Goal: Task Accomplishment & Management: Use online tool/utility

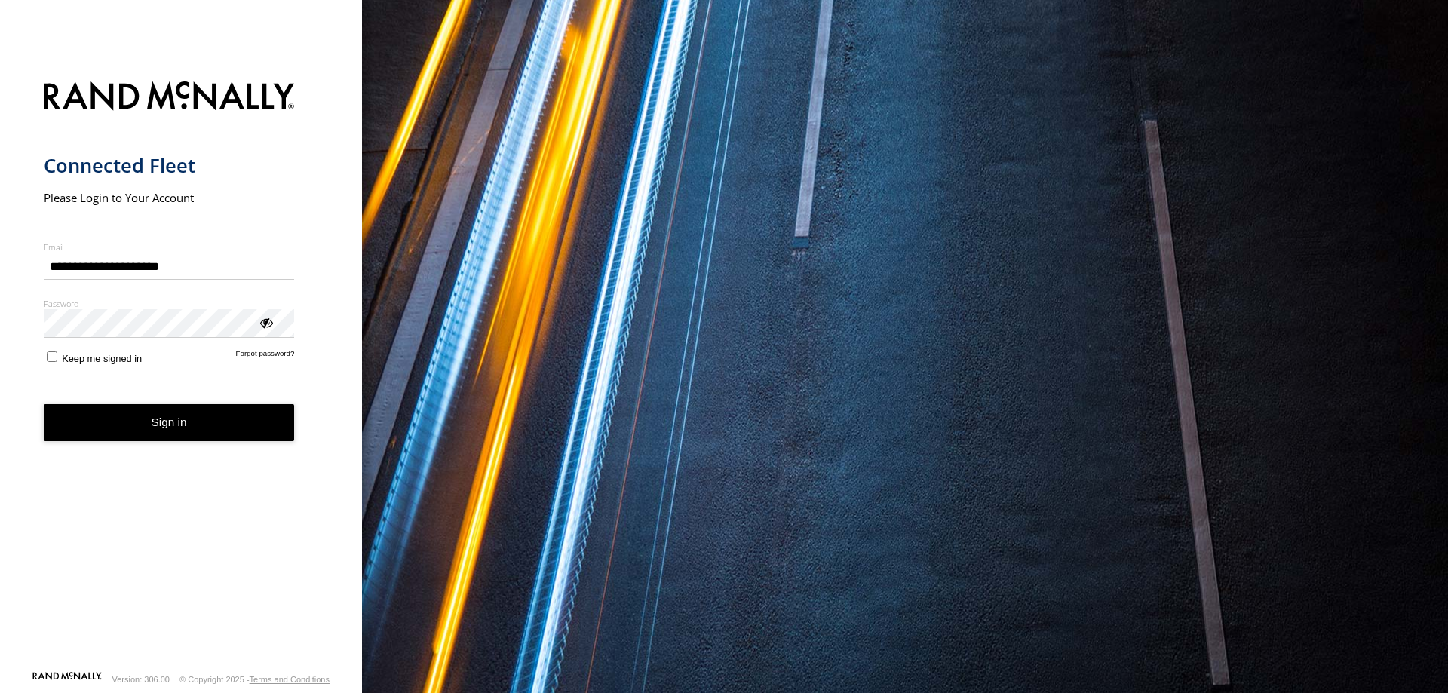
type input "**********"
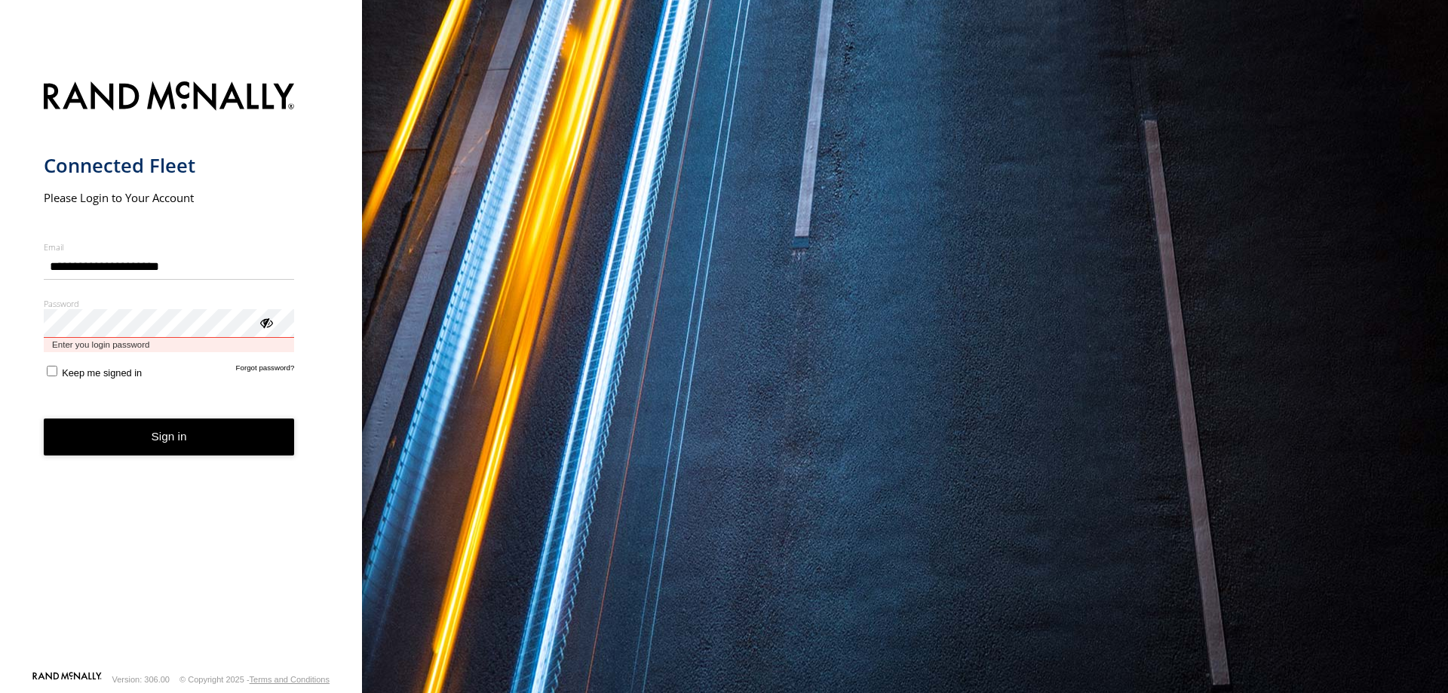
click at [44, 419] on button "Sign in" at bounding box center [169, 437] width 251 height 37
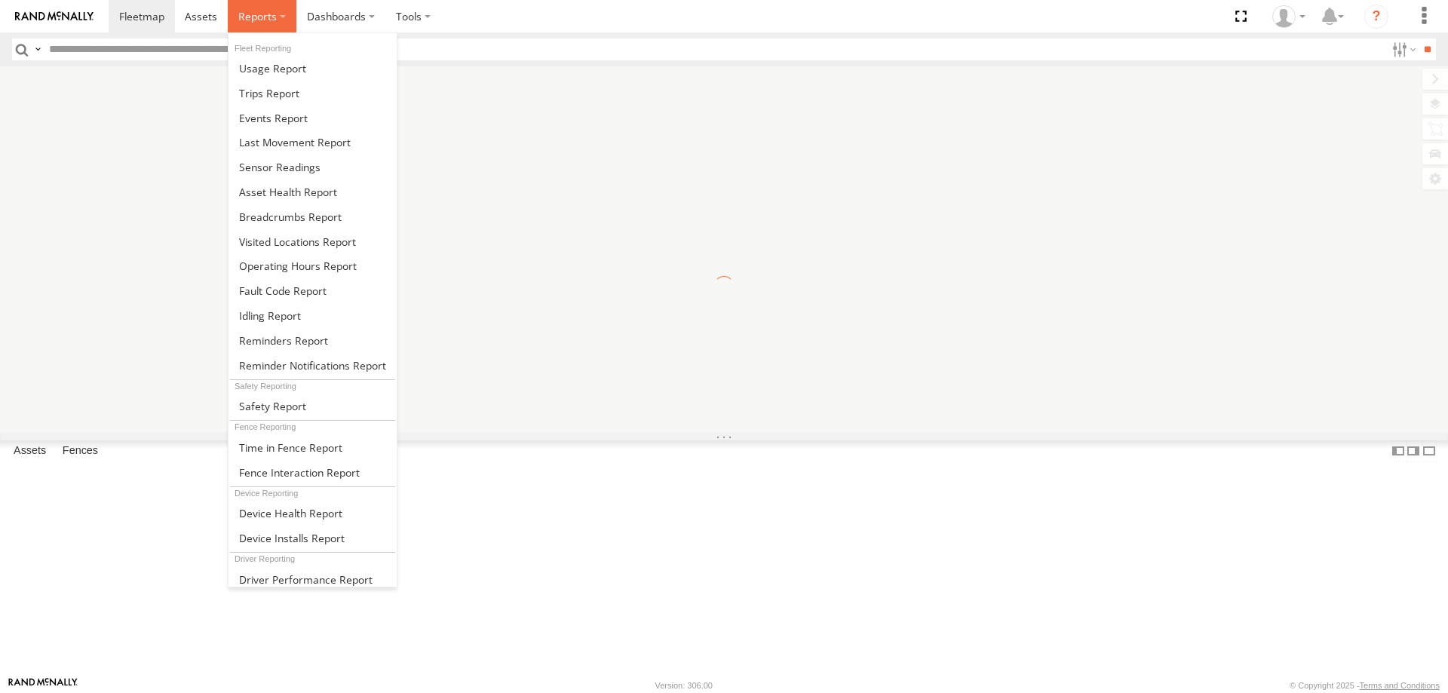
click at [262, 24] on label at bounding box center [262, 16] width 69 height 32
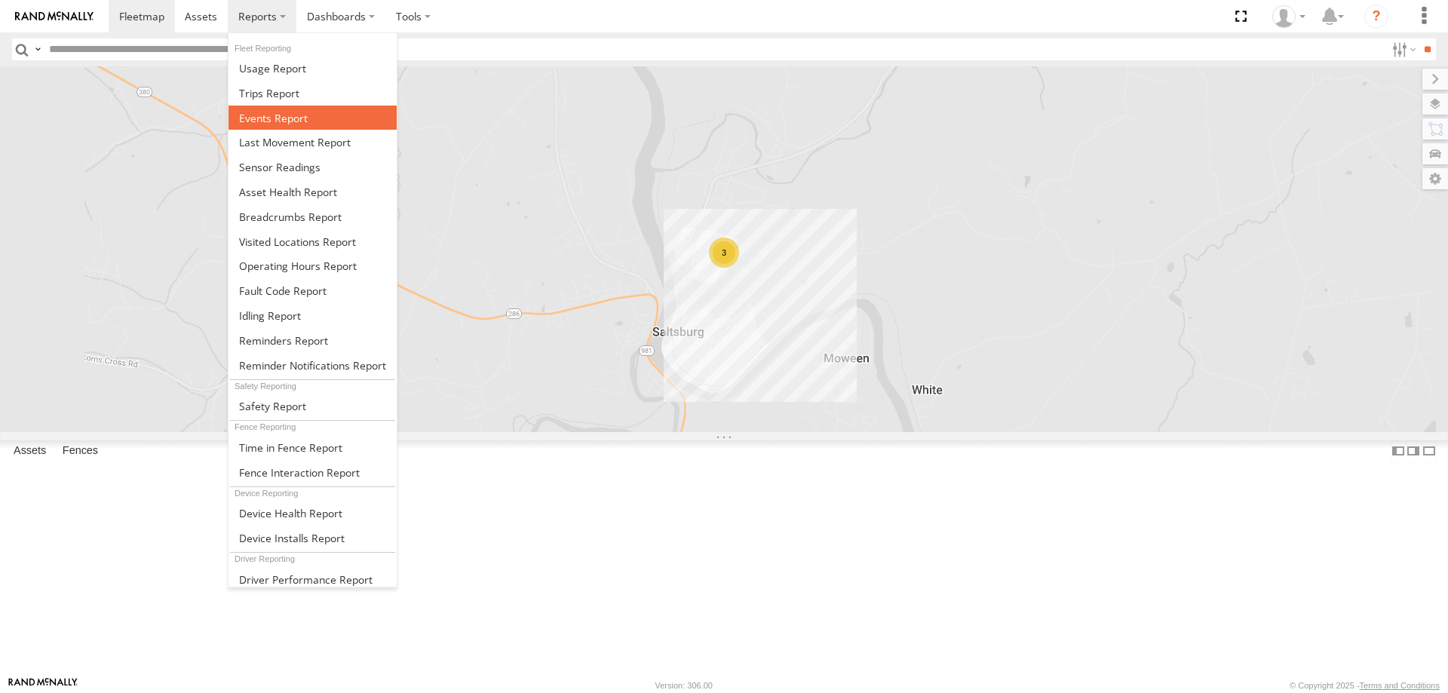
click at [279, 121] on span at bounding box center [273, 118] width 69 height 14
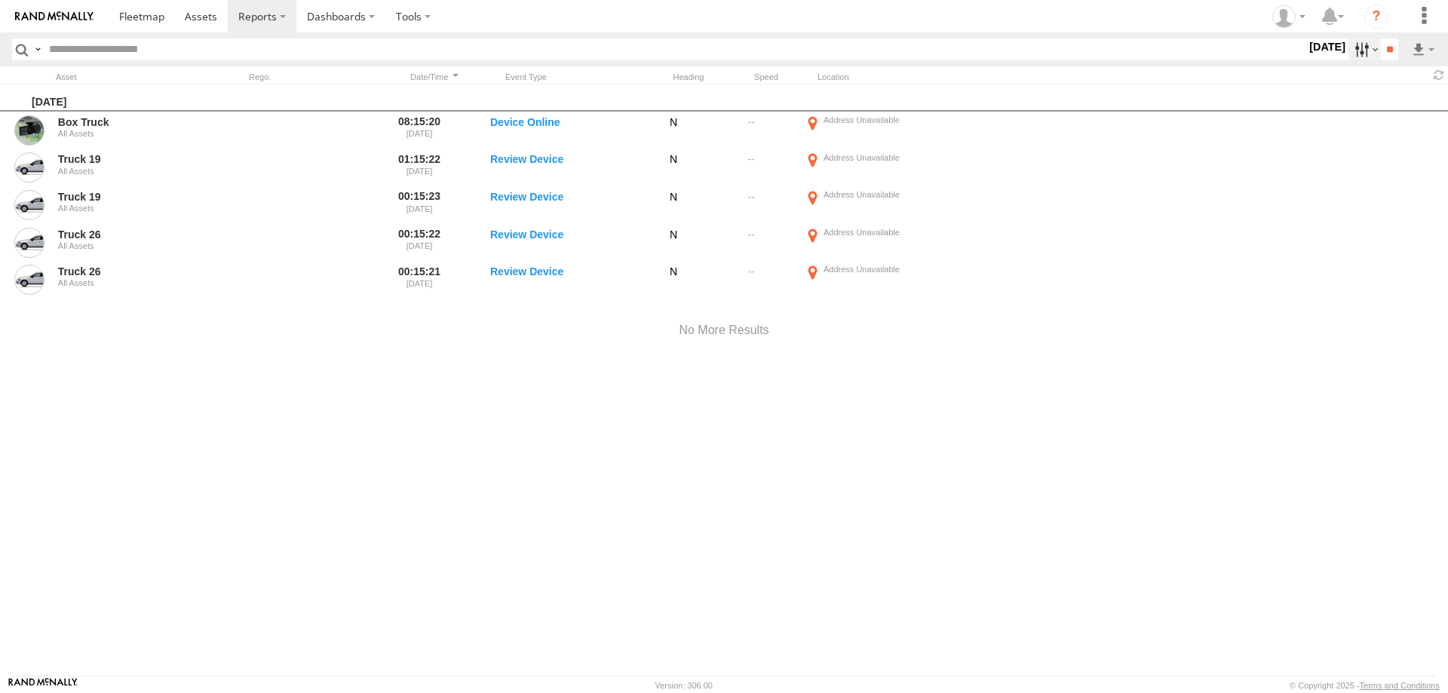
click at [1358, 46] on label at bounding box center [1364, 49] width 32 height 22
click at [0, 0] on label at bounding box center [0, 0] width 0 height 0
click at [1381, 51] on input "**" at bounding box center [1389, 49] width 17 height 22
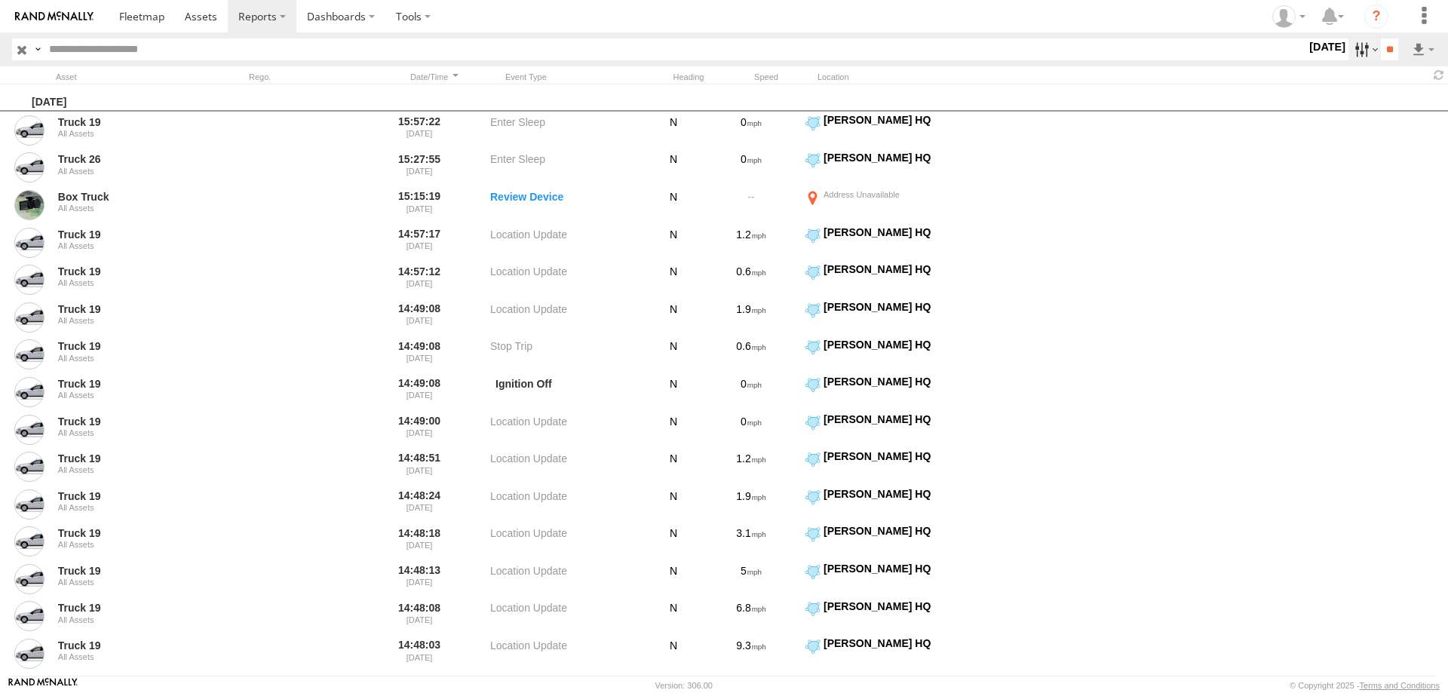
click at [1348, 49] on label at bounding box center [1364, 49] width 32 height 22
click at [0, 0] on span "Media" at bounding box center [0, 0] width 0 height 0
click at [0, 0] on span "Information" at bounding box center [0, 0] width 0 height 0
click at [1383, 49] on input "**" at bounding box center [1389, 49] width 17 height 22
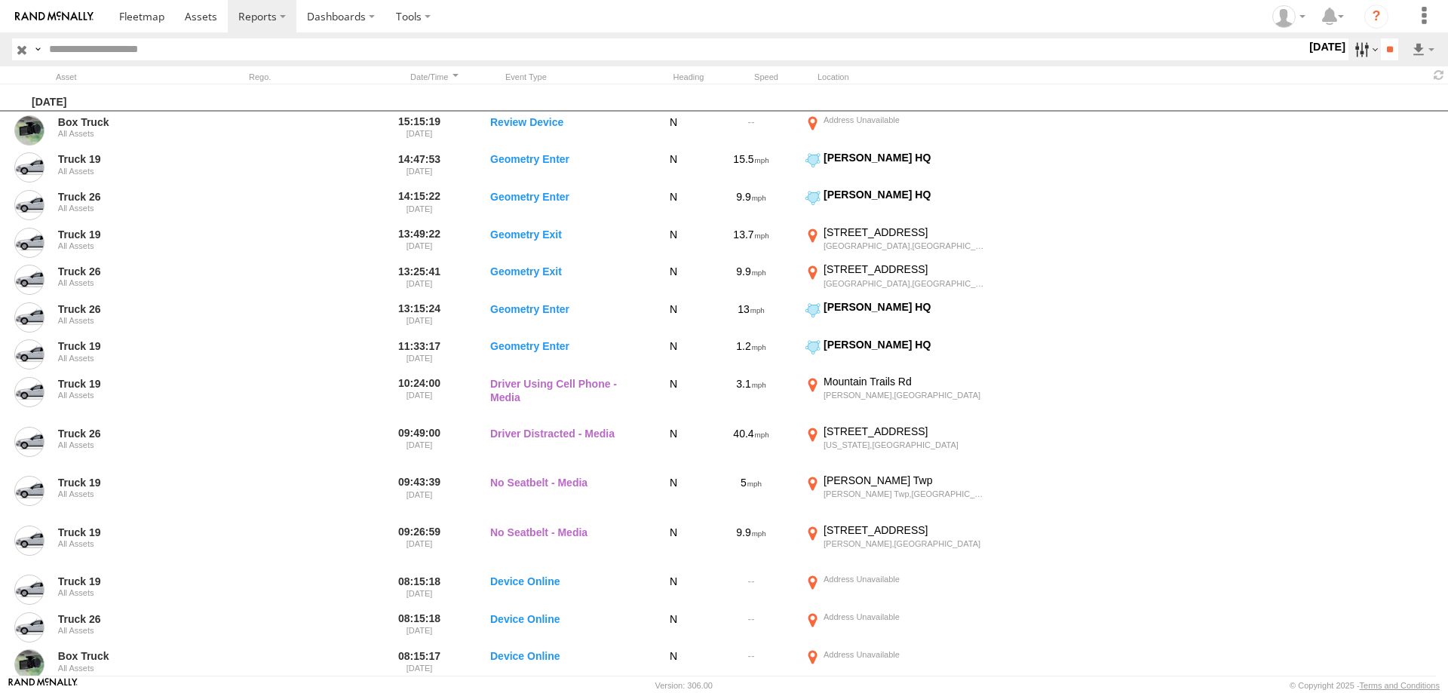
click at [1364, 51] on label at bounding box center [1364, 49] width 32 height 22
click at [0, 0] on label at bounding box center [0, 0] width 0 height 0
click at [149, 5] on link at bounding box center [142, 16] width 66 height 32
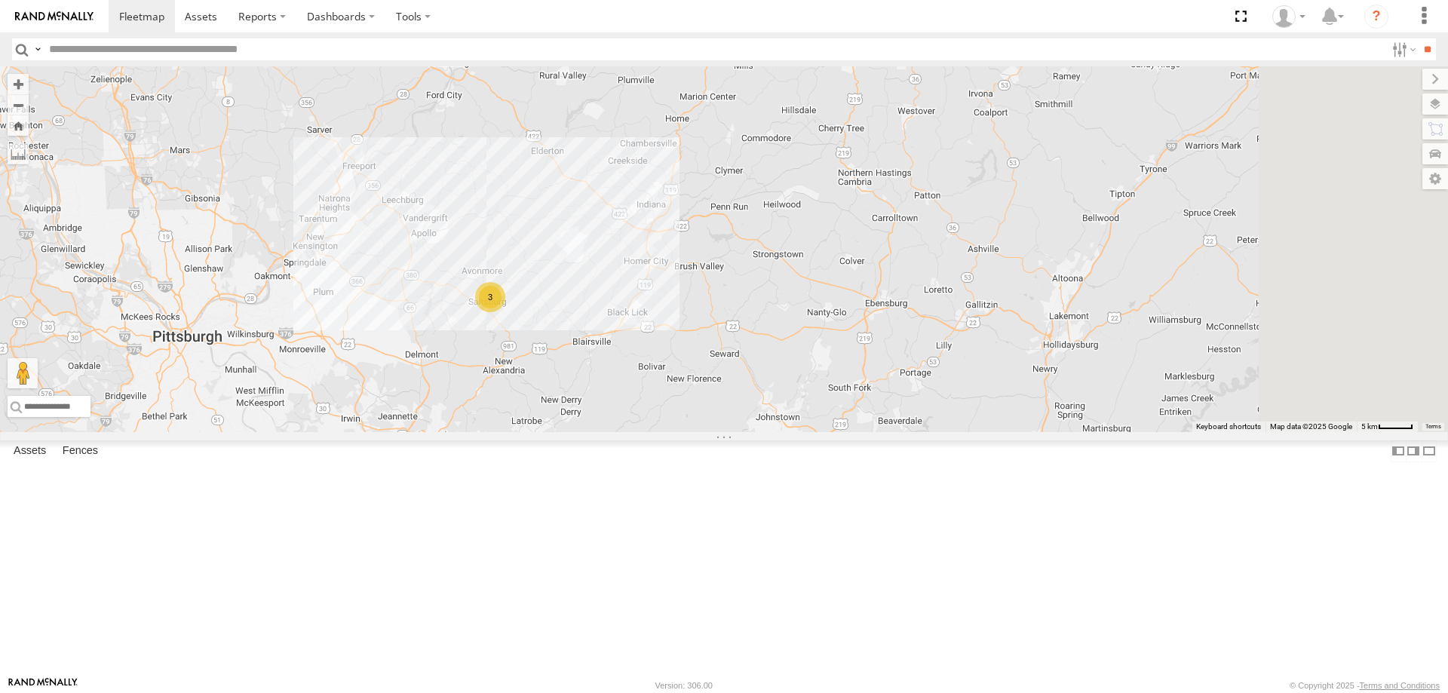
drag, startPoint x: 986, startPoint y: 240, endPoint x: 810, endPoint y: 412, distance: 246.4
click at [810, 412] on div "3" at bounding box center [724, 249] width 1448 height 366
